Goal: Task Accomplishment & Management: Complete application form

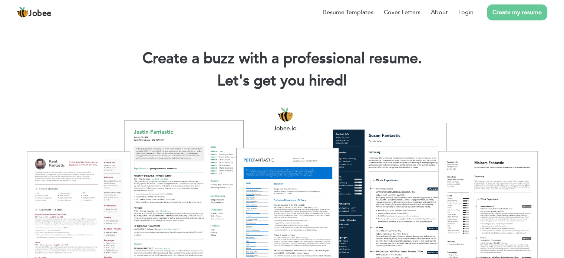
click at [515, 10] on link "Create my resume" at bounding box center [517, 12] width 60 height 16
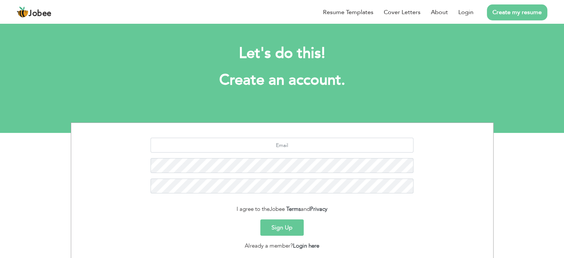
click at [288, 224] on button "Sign Up" at bounding box center [281, 227] width 43 height 16
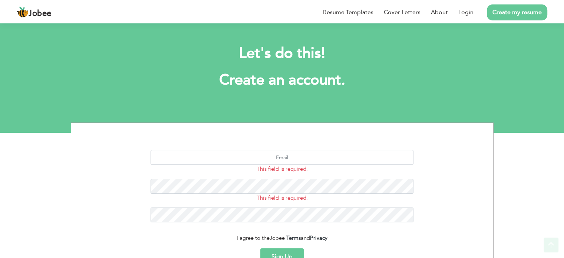
scroll to position [79, 0]
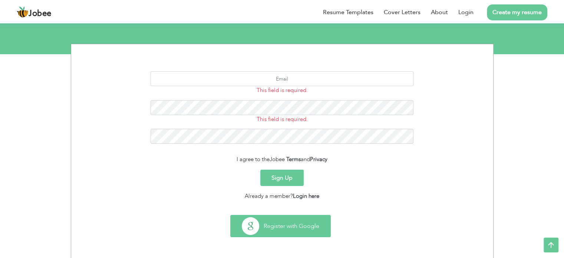
click at [291, 225] on button "Register with Google" at bounding box center [281, 226] width 100 height 22
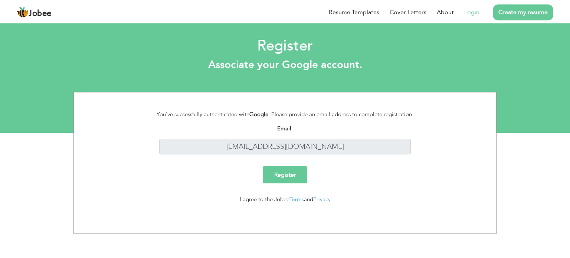
click at [286, 175] on input "Register" at bounding box center [285, 174] width 45 height 17
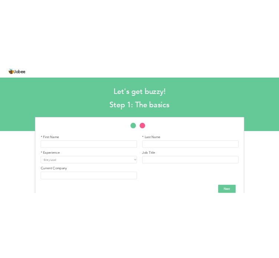
scroll to position [11, 0]
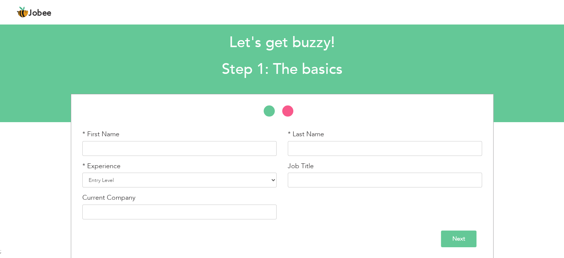
click at [194, 160] on div "* First Name" at bounding box center [180, 145] width 206 height 32
click at [183, 150] on input "text" at bounding box center [179, 148] width 194 height 15
click at [215, 144] on input "text" at bounding box center [179, 148] width 194 height 15
click at [54, 191] on div "* First Name * Last Name * Experience Entry Level Less than 1 Year" at bounding box center [282, 176] width 564 height 165
click at [222, 150] on input "text" at bounding box center [179, 148] width 194 height 15
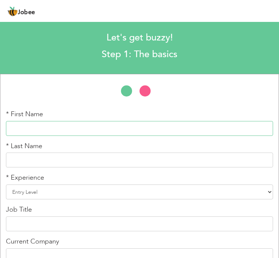
paste input "[PERSON_NAME]"
type input "[PERSON_NAME]"
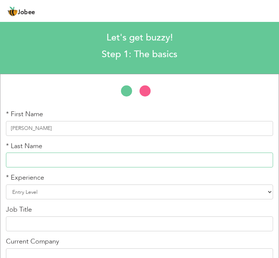
click at [83, 161] on input "text" at bounding box center [139, 159] width 267 height 15
click at [155, 155] on input "text" at bounding box center [139, 159] width 267 height 15
paste input ":** [DATE][PERSON_NAME]"
type input "[DATE][PERSON_NAME]"
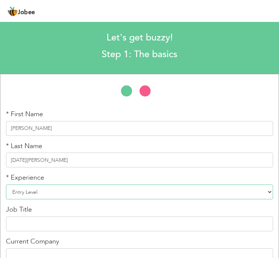
click at [125, 187] on select "Entry Level Less than 1 Year 1 Year 2 Years 3 Years 4 Years 5 Years 6 Years 7 Y…" at bounding box center [139, 191] width 267 height 15
select select "7"
click at [6, 184] on select "Entry Level Less than 1 Year 1 Year 2 Years 3 Years 4 Years 5 Years 6 Years 7 Y…" at bounding box center [139, 191] width 267 height 15
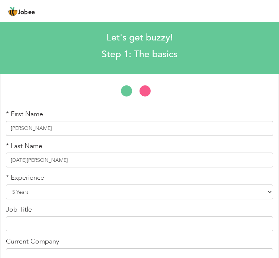
click at [33, 231] on div "Job Title" at bounding box center [139, 221] width 267 height 32
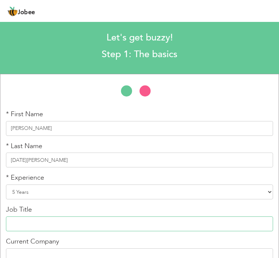
click at [33, 225] on input "text" at bounding box center [139, 223] width 267 height 15
paste input "5 years teaching experience in a Private institute."
drag, startPoint x: 87, startPoint y: 223, endPoint x: 0, endPoint y: 216, distance: 87.5
click at [0, 216] on html "Jobee Profile Resume Templates Resume Templates Cover Letters About My Resume W…" at bounding box center [139, 118] width 279 height 258
click at [28, 226] on input "Private institute." at bounding box center [139, 223] width 267 height 15
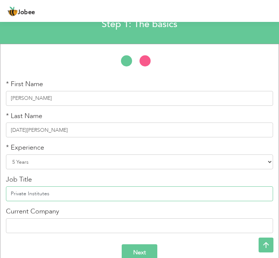
scroll to position [55, 0]
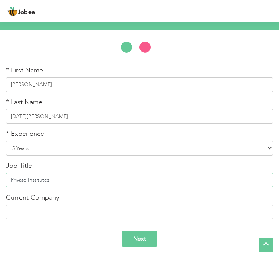
type input "Private Institutes"
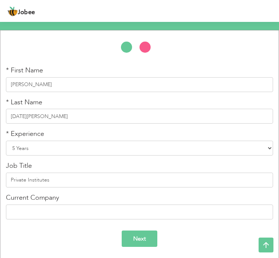
click at [144, 240] on input "Next" at bounding box center [140, 238] width 36 height 17
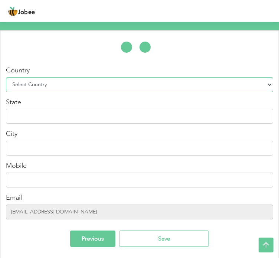
click at [89, 85] on select "Select Country [GEOGRAPHIC_DATA] [GEOGRAPHIC_DATA] [GEOGRAPHIC_DATA] [US_STATE]…" at bounding box center [139, 84] width 267 height 15
select select "166"
click at [6, 77] on select "Select Country [GEOGRAPHIC_DATA] [GEOGRAPHIC_DATA] [GEOGRAPHIC_DATA] [US_STATE]…" at bounding box center [139, 84] width 267 height 15
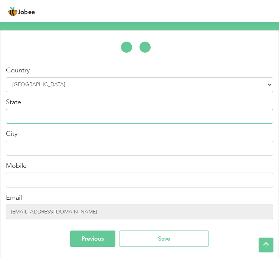
click at [62, 116] on input "text" at bounding box center [139, 116] width 267 height 15
click at [230, 121] on input "text" at bounding box center [139, 116] width 267 height 15
paste input "5 years teaching experience in a Private institute."
type input "5 years teaching experience in a Private institute."
click at [145, 114] on input "text" at bounding box center [139, 116] width 267 height 15
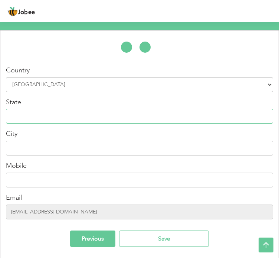
paste input "Village Nandna Mangral, P.O Chowk Pindori, Tehsil [GEOGRAPHIC_DATA], District R…"
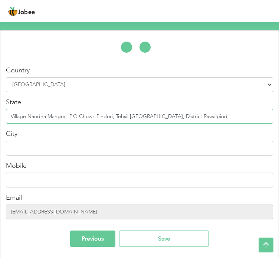
click at [113, 113] on input "Village Nandna Mangral, P.O Chowk Pindori, Tehsil [GEOGRAPHIC_DATA], District R…" at bounding box center [139, 116] width 267 height 15
click at [80, 116] on input "Village Nandna Mangral, P.O Chowk Pindori, Tehsil [GEOGRAPHIC_DATA], District R…" at bounding box center [139, 116] width 267 height 15
click at [59, 116] on input "Village Nandna Mangral, P.O Chowk Pindori, Tehsil [GEOGRAPHIC_DATA], District R…" at bounding box center [139, 116] width 267 height 15
click at [187, 118] on input "Village Nandna Mangral, P.O Chowk Pindori, Tehsil [GEOGRAPHIC_DATA], District R…" at bounding box center [139, 116] width 267 height 15
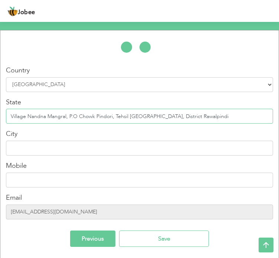
type input "Village Nandna Mangral, P.O Chowk Pindori, Tehsil [GEOGRAPHIC_DATA], District R…"
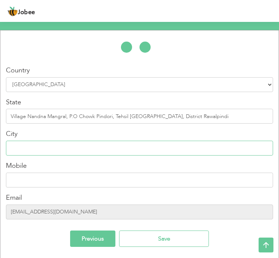
click at [180, 149] on input "text" at bounding box center [139, 148] width 267 height 15
paste input "Rawalpindi"
type input "Rawalpindi"
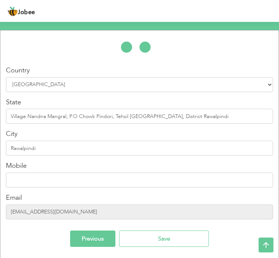
click at [178, 188] on div "Mobile Email [EMAIL_ADDRESS][DOMAIN_NAME]" at bounding box center [139, 192] width 267 height 63
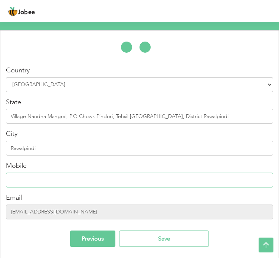
click at [166, 182] on input "text" at bounding box center [139, 180] width 267 height 15
paste input "[PHONE_NUMBER]"
type input "[PHONE_NUMBER]"
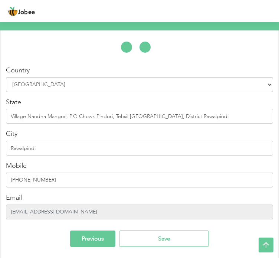
click at [82, 215] on input "[EMAIL_ADDRESS][DOMAIN_NAME]" at bounding box center [139, 211] width 267 height 15
click at [82, 212] on input "[EMAIL_ADDRESS][DOMAIN_NAME]" at bounding box center [139, 211] width 267 height 15
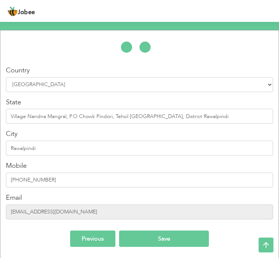
click at [141, 237] on input "Save" at bounding box center [164, 238] width 90 height 17
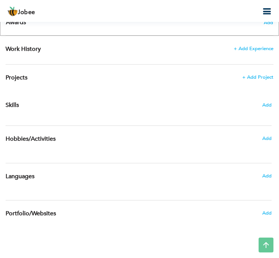
scroll to position [568, 0]
click at [0, 0] on img at bounding box center [0, 0] width 0 height 0
